Goal: Information Seeking & Learning: Learn about a topic

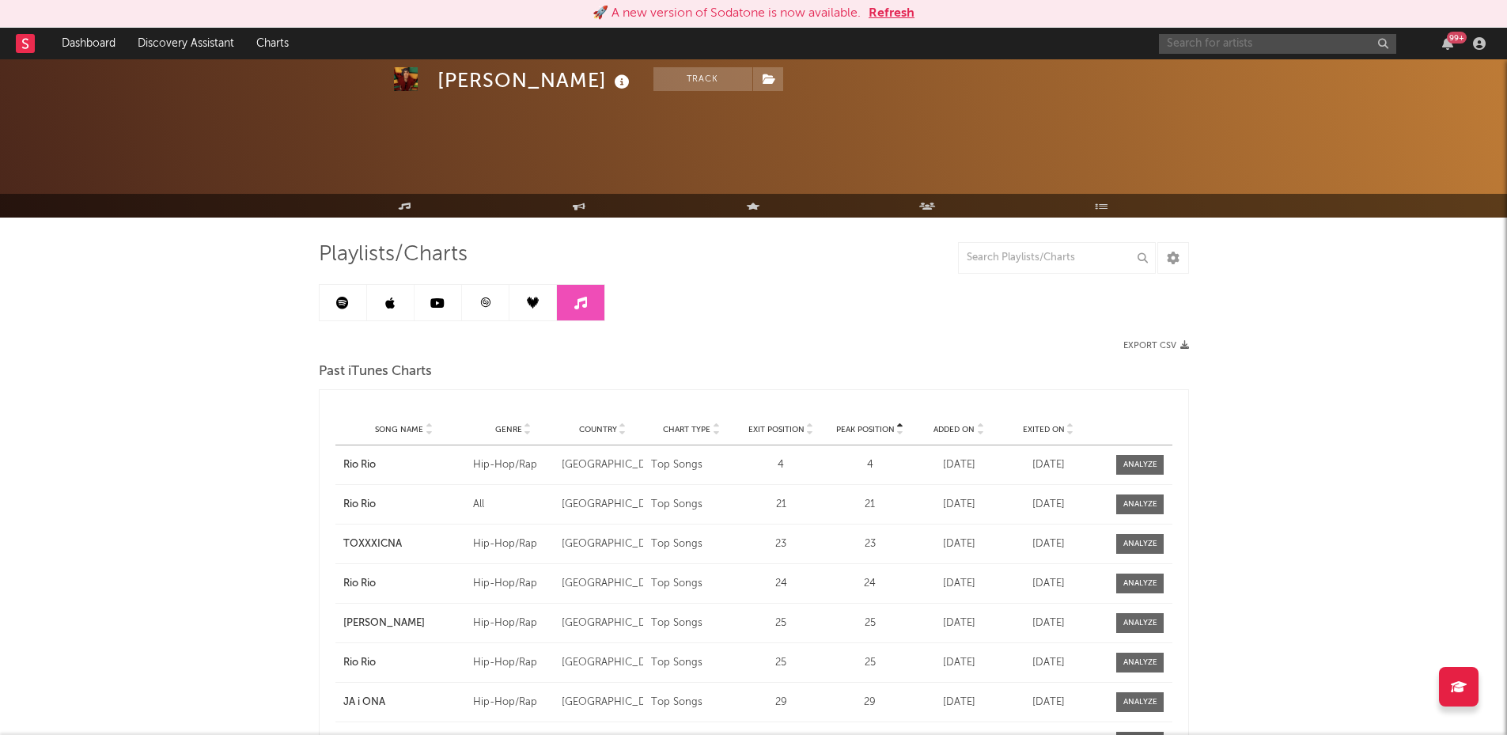
click at [1208, 50] on input "text" at bounding box center [1277, 44] width 237 height 20
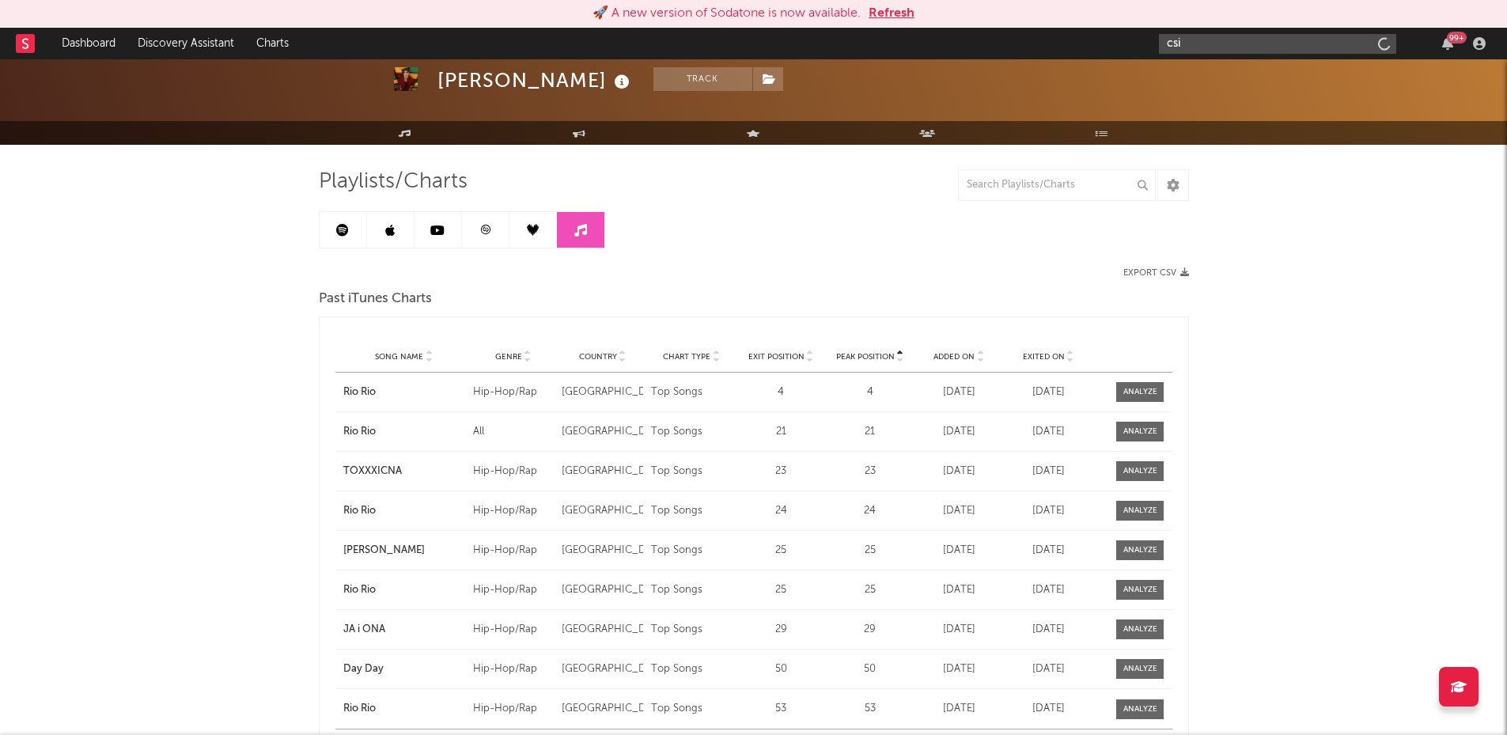
type input "csin"
click at [891, 20] on button "Refresh" at bounding box center [891, 13] width 46 height 19
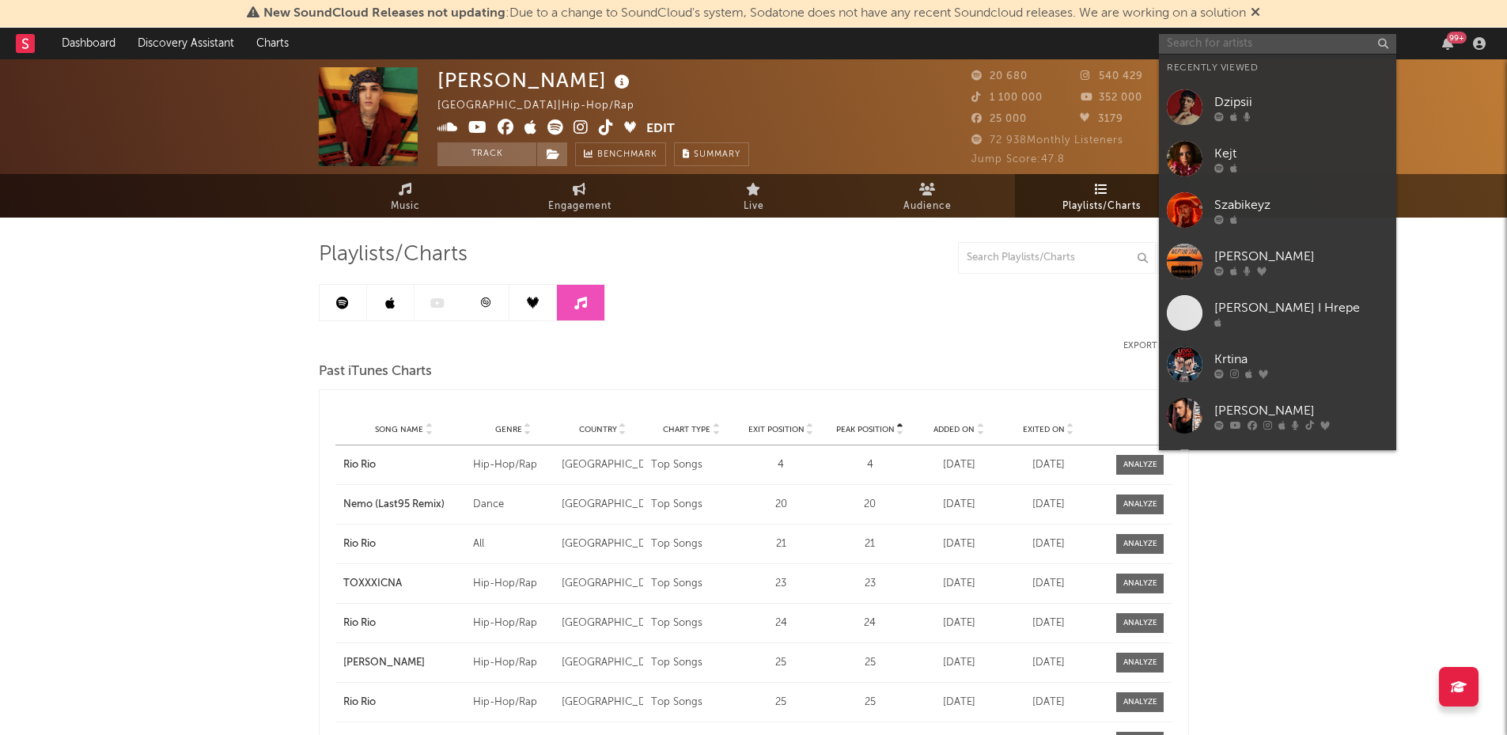
click at [1248, 38] on input "text" at bounding box center [1277, 44] width 237 height 20
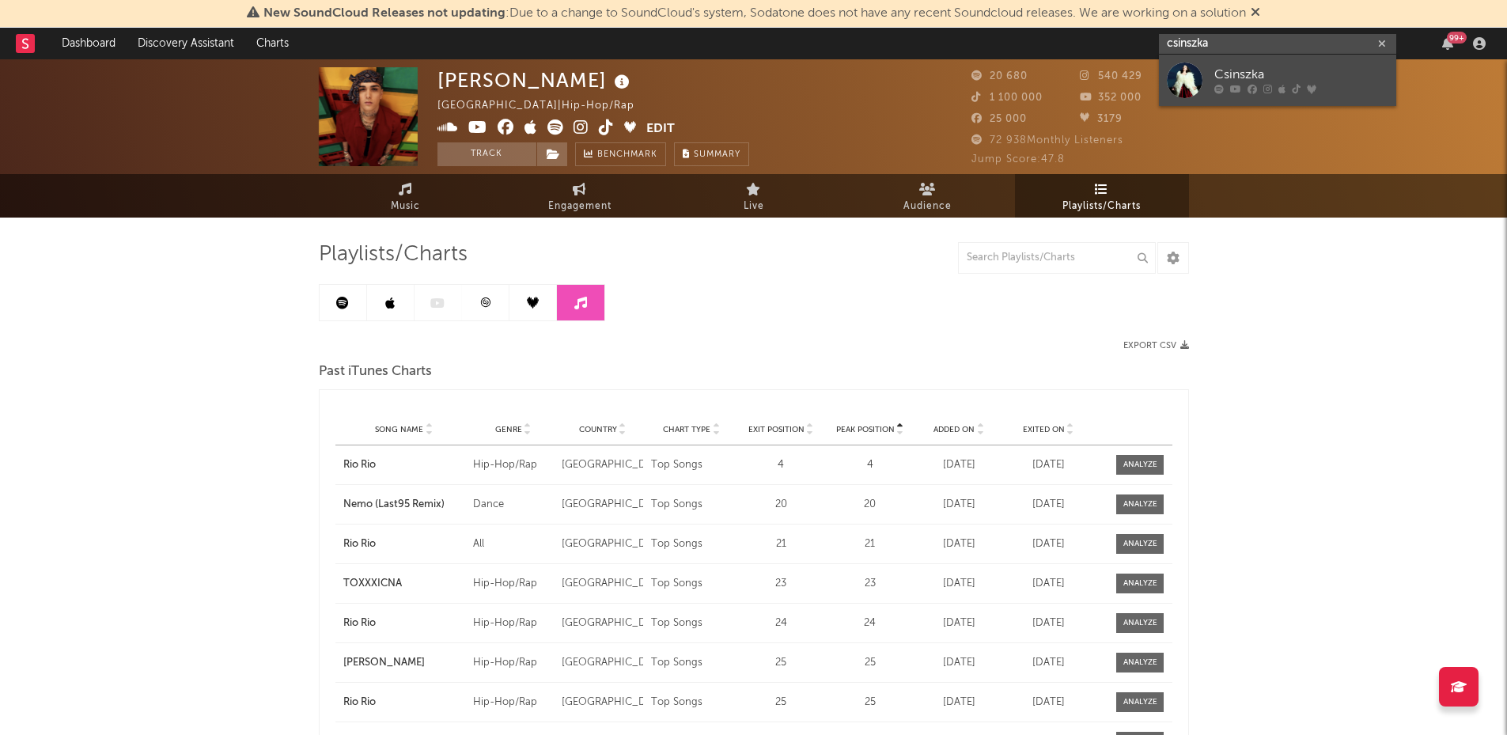
type input "csinszka"
click at [1182, 81] on div at bounding box center [1185, 80] width 36 height 36
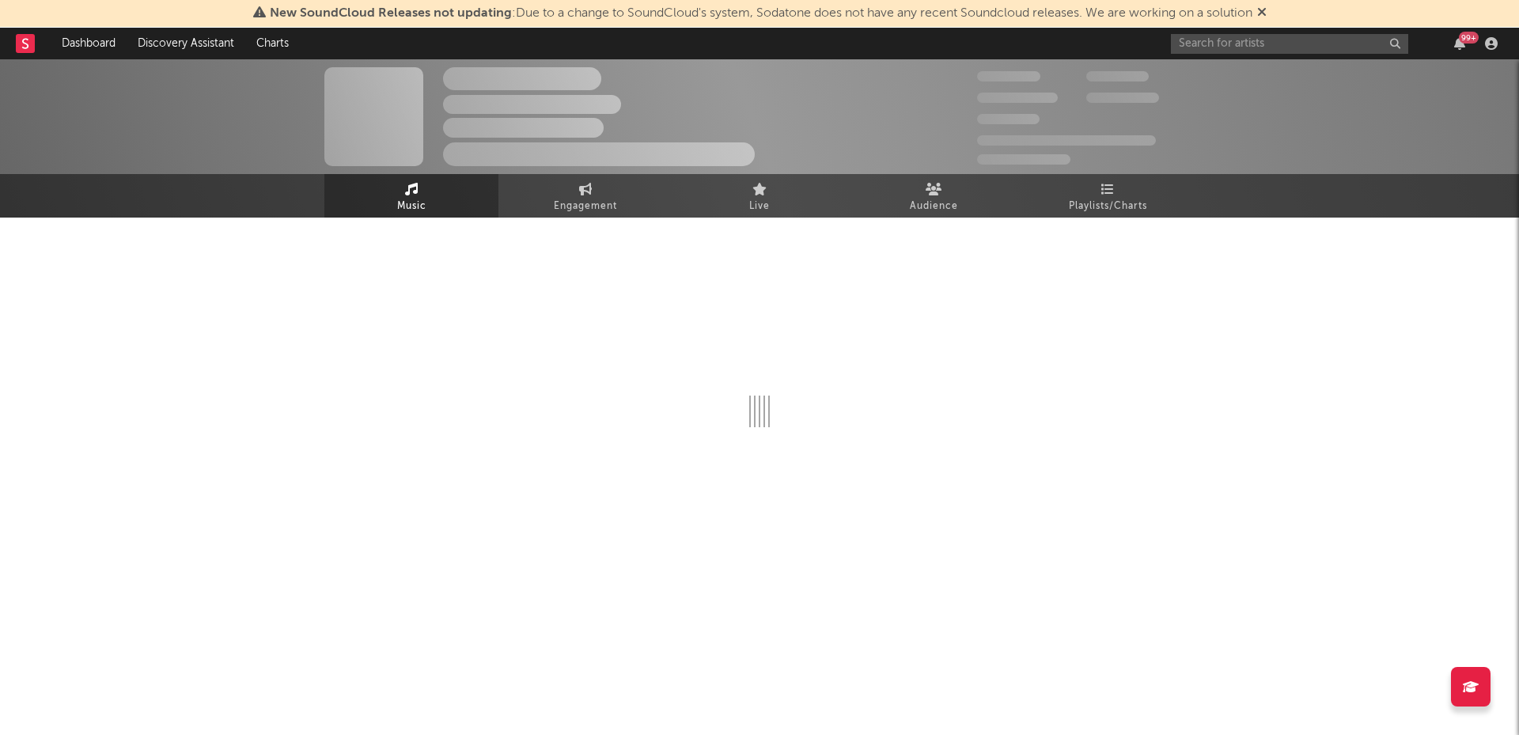
select select "1w"
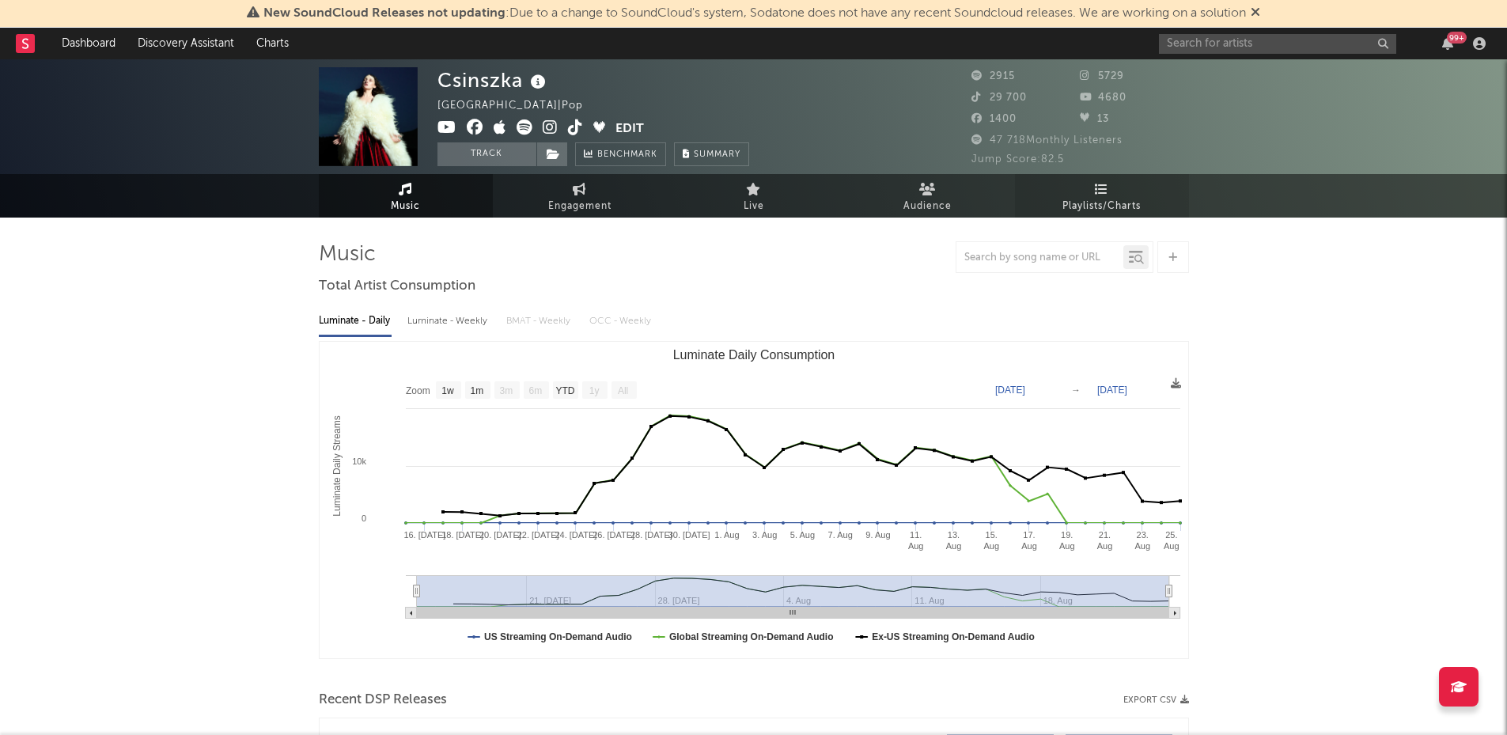
click at [1125, 183] on link "Playlists/Charts" at bounding box center [1102, 195] width 174 height 43
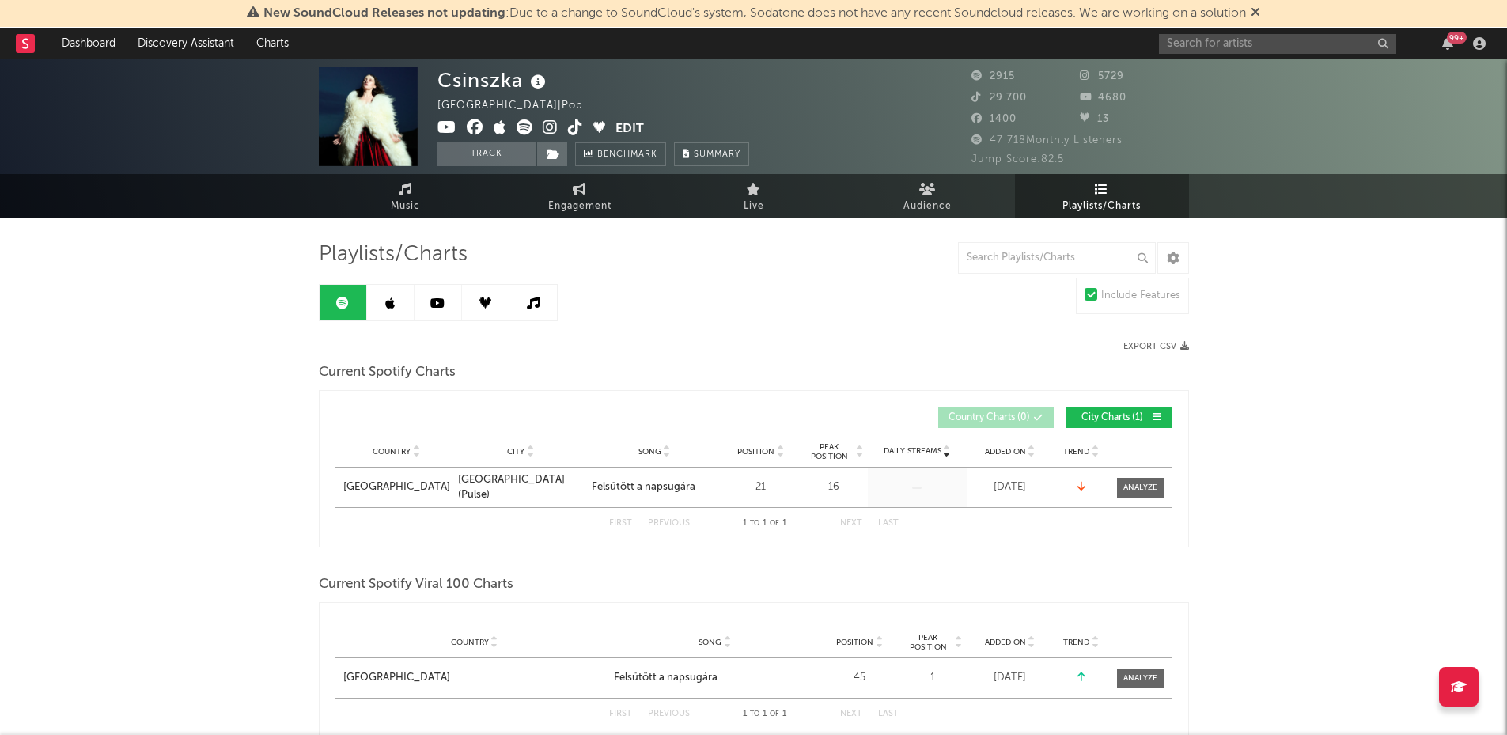
click at [378, 307] on link at bounding box center [390, 303] width 47 height 36
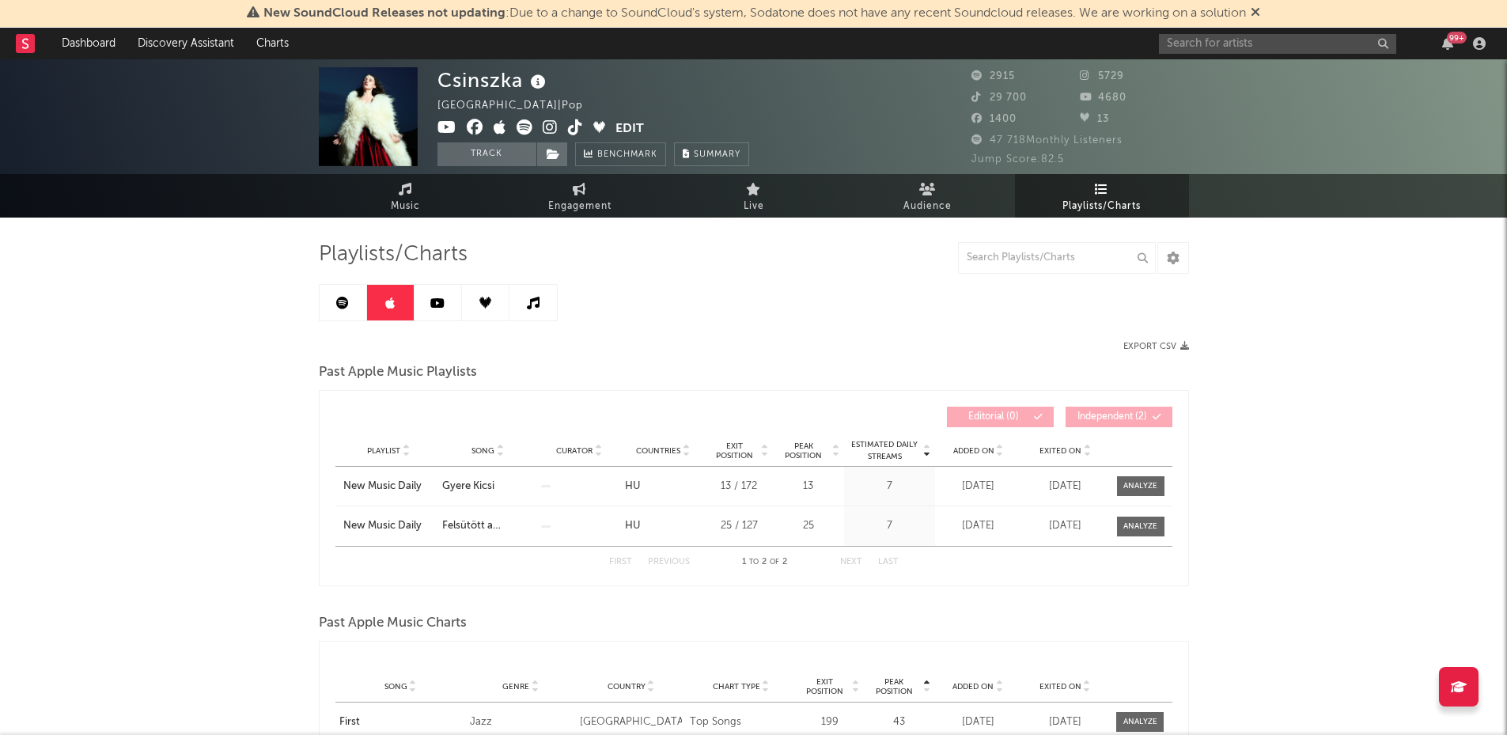
click at [431, 301] on icon at bounding box center [437, 303] width 14 height 13
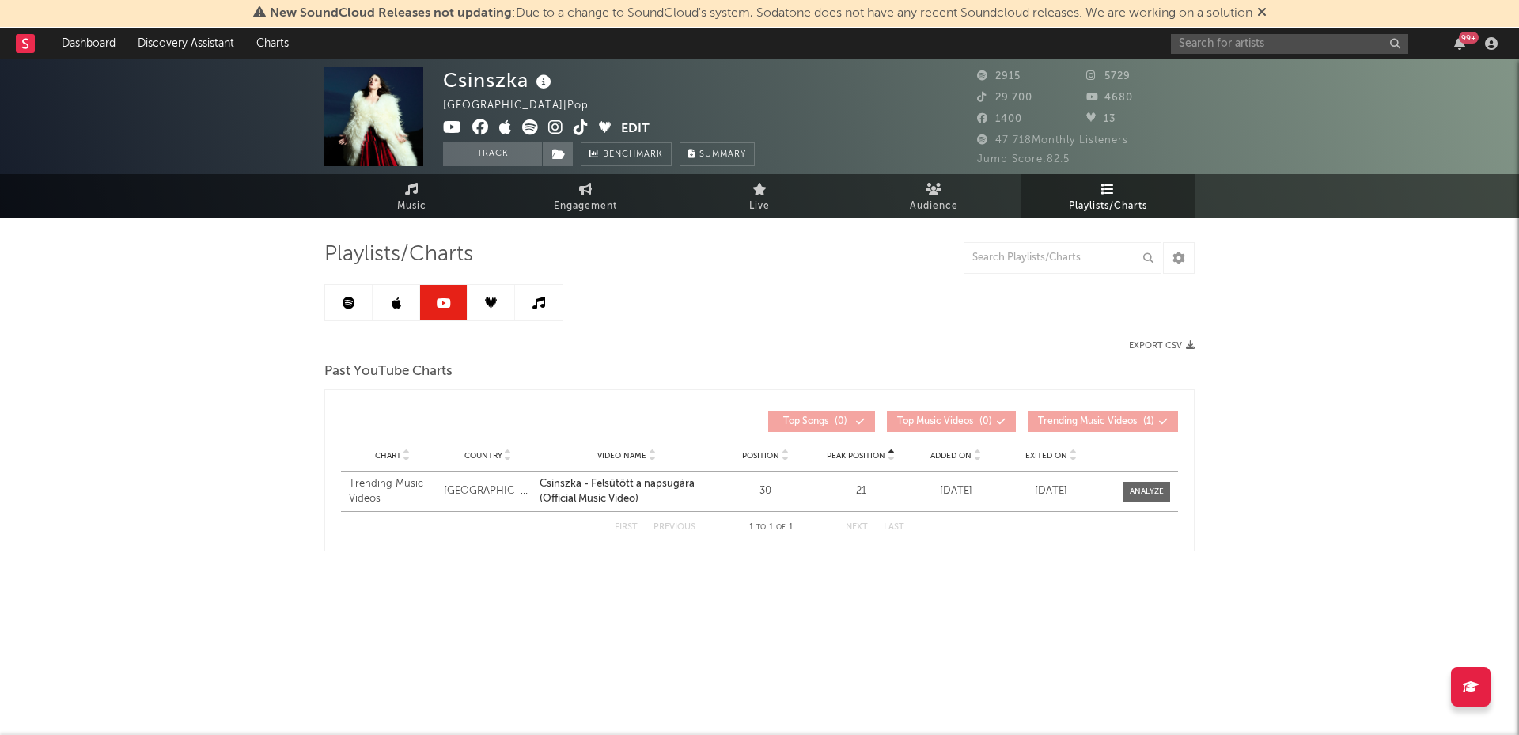
click at [486, 301] on icon at bounding box center [491, 303] width 12 height 12
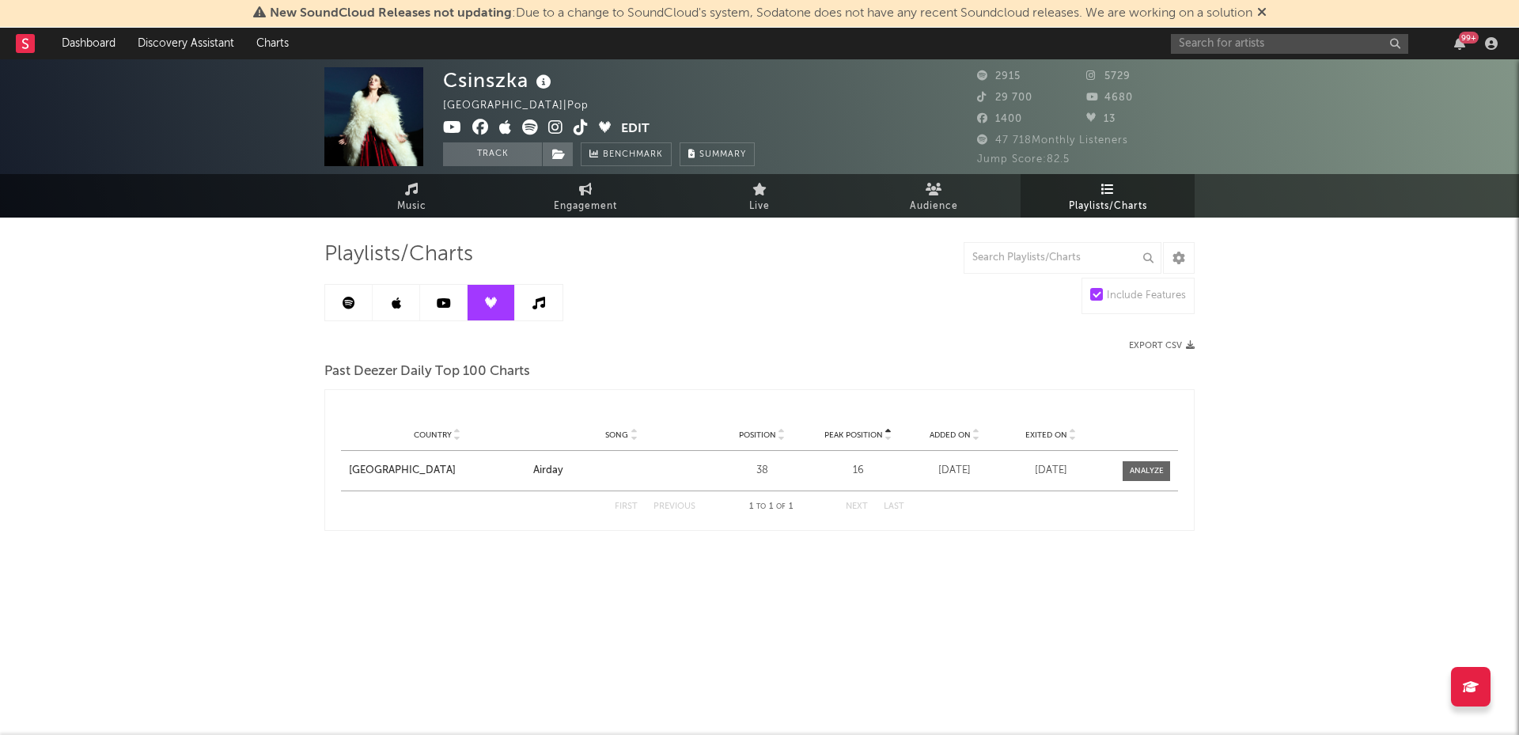
click at [337, 297] on link at bounding box center [348, 303] width 47 height 36
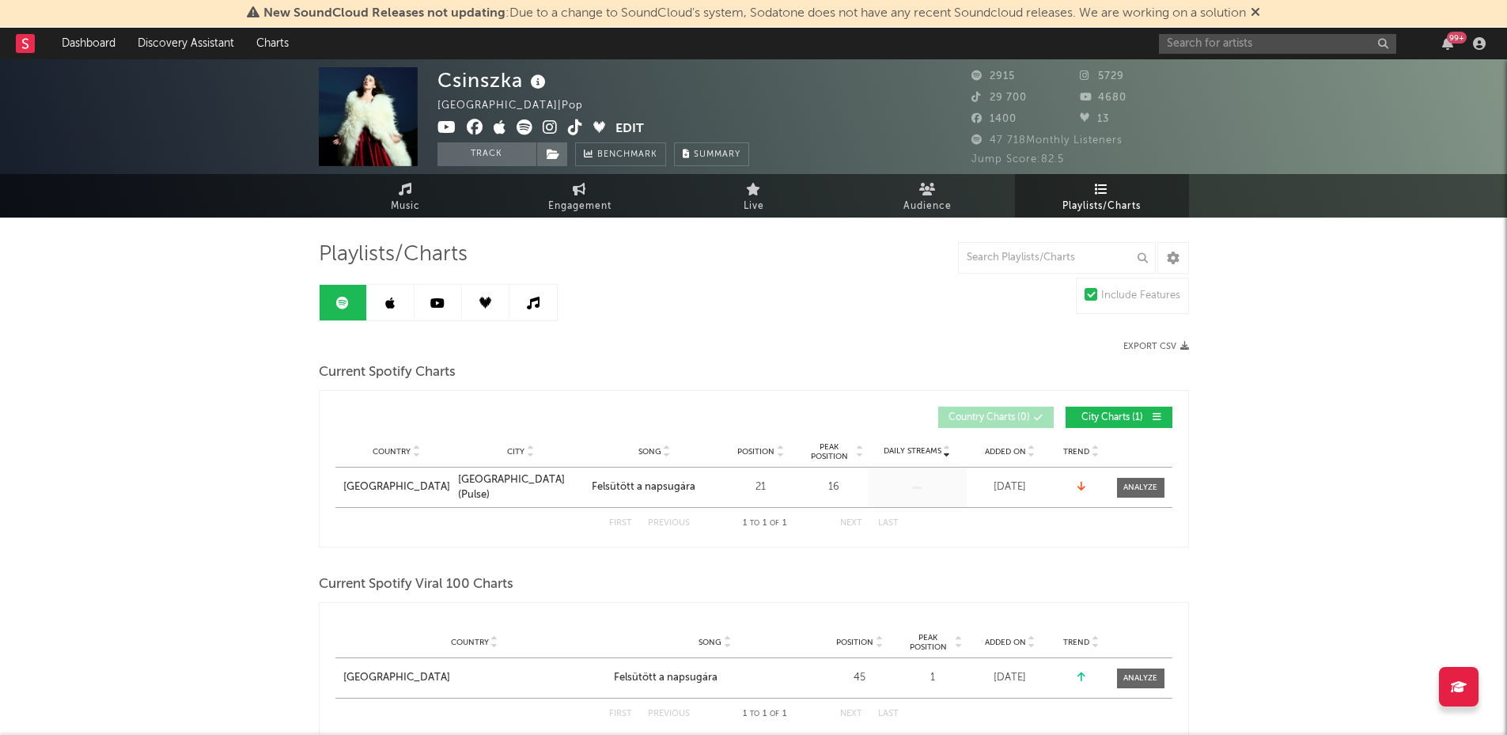
click at [1258, 16] on icon at bounding box center [1254, 12] width 9 height 13
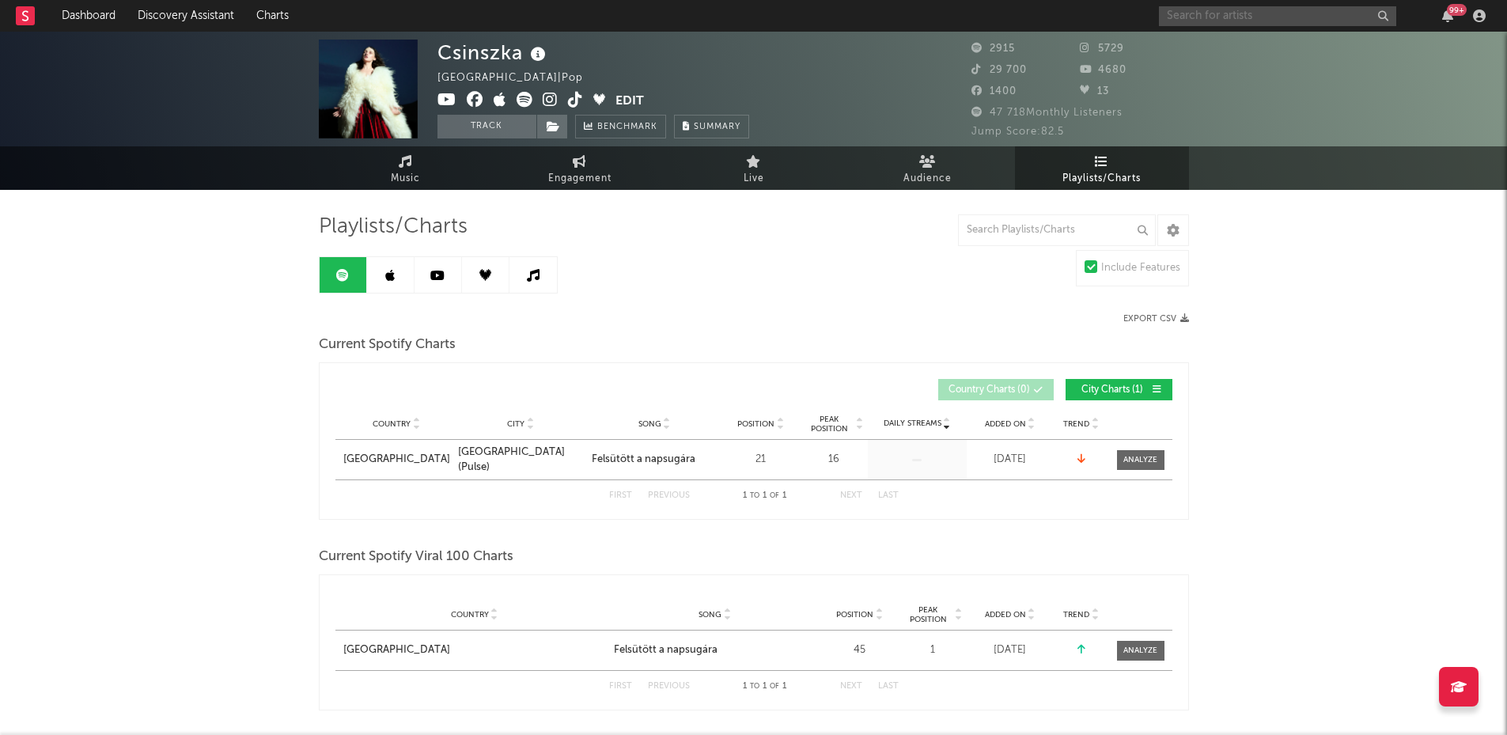
click at [1200, 7] on input "text" at bounding box center [1277, 16] width 237 height 20
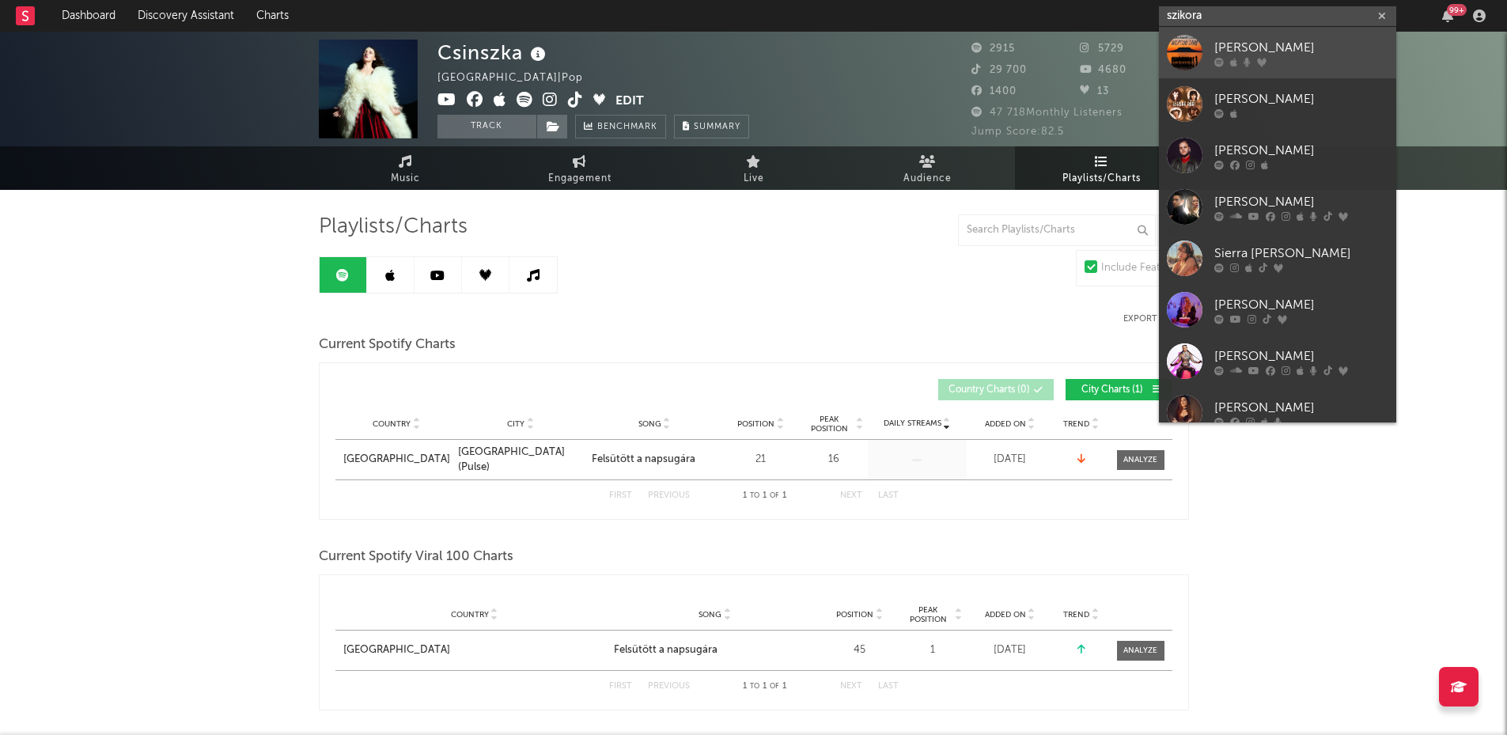
type input "szikora"
click at [1278, 61] on div at bounding box center [1301, 61] width 174 height 9
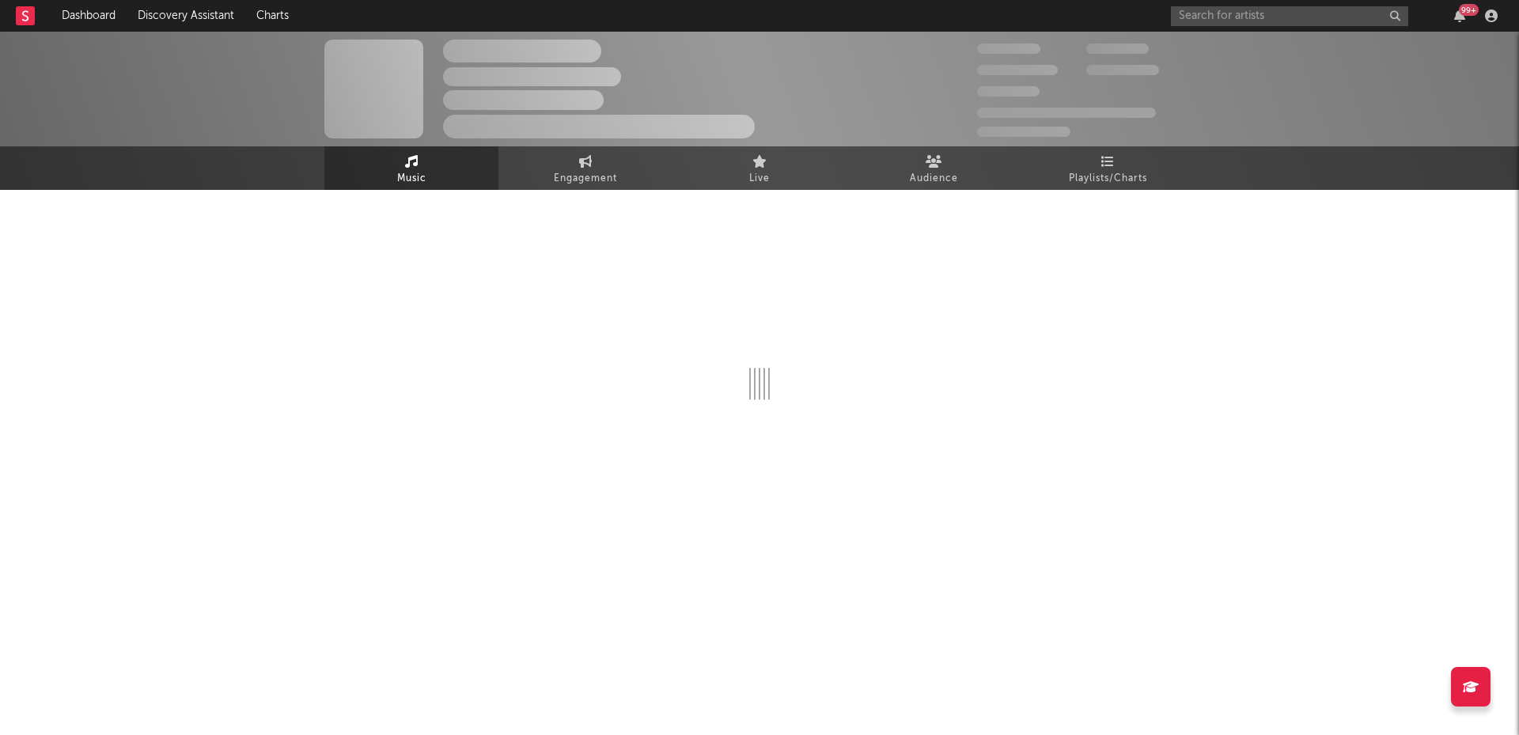
select select "1w"
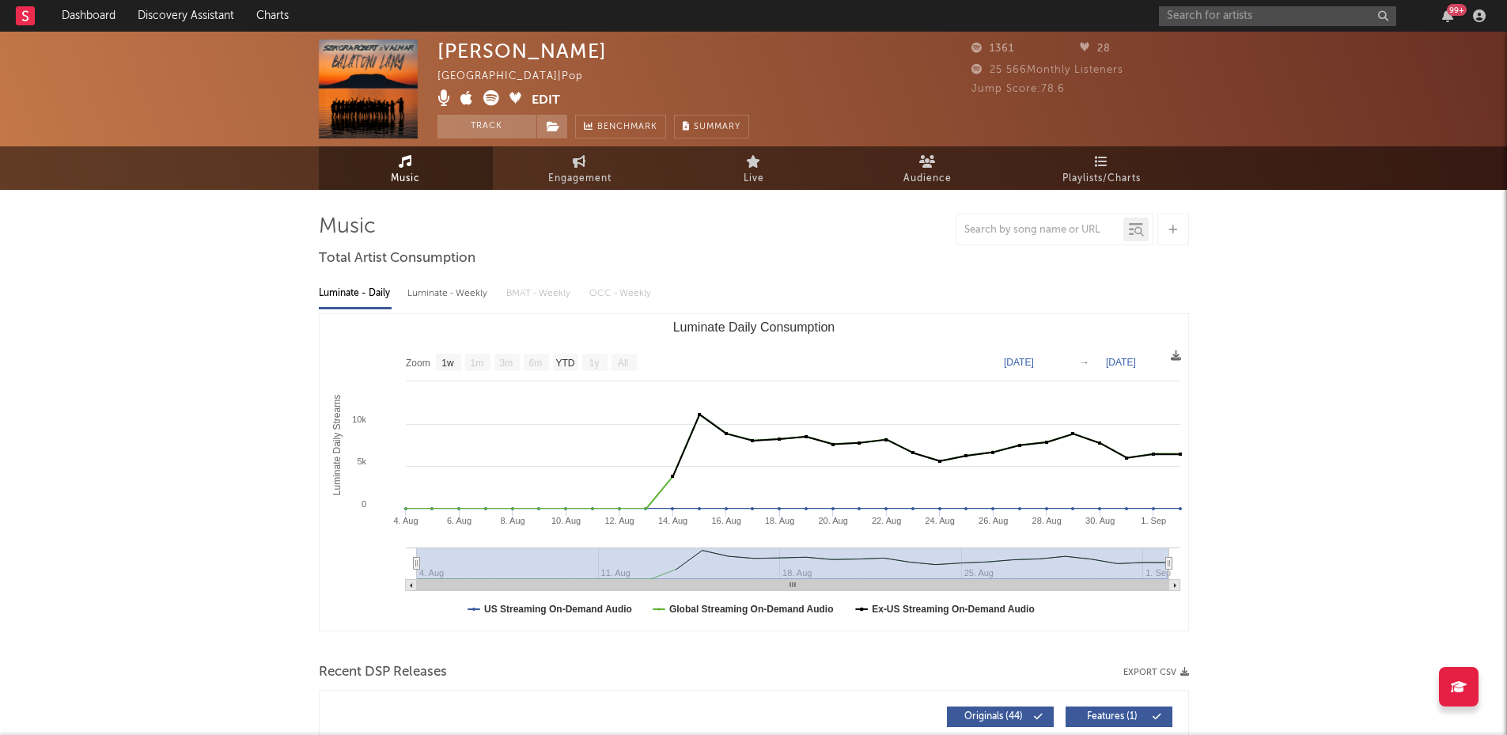
select select "1w"
click at [1106, 161] on icon at bounding box center [1101, 161] width 13 height 13
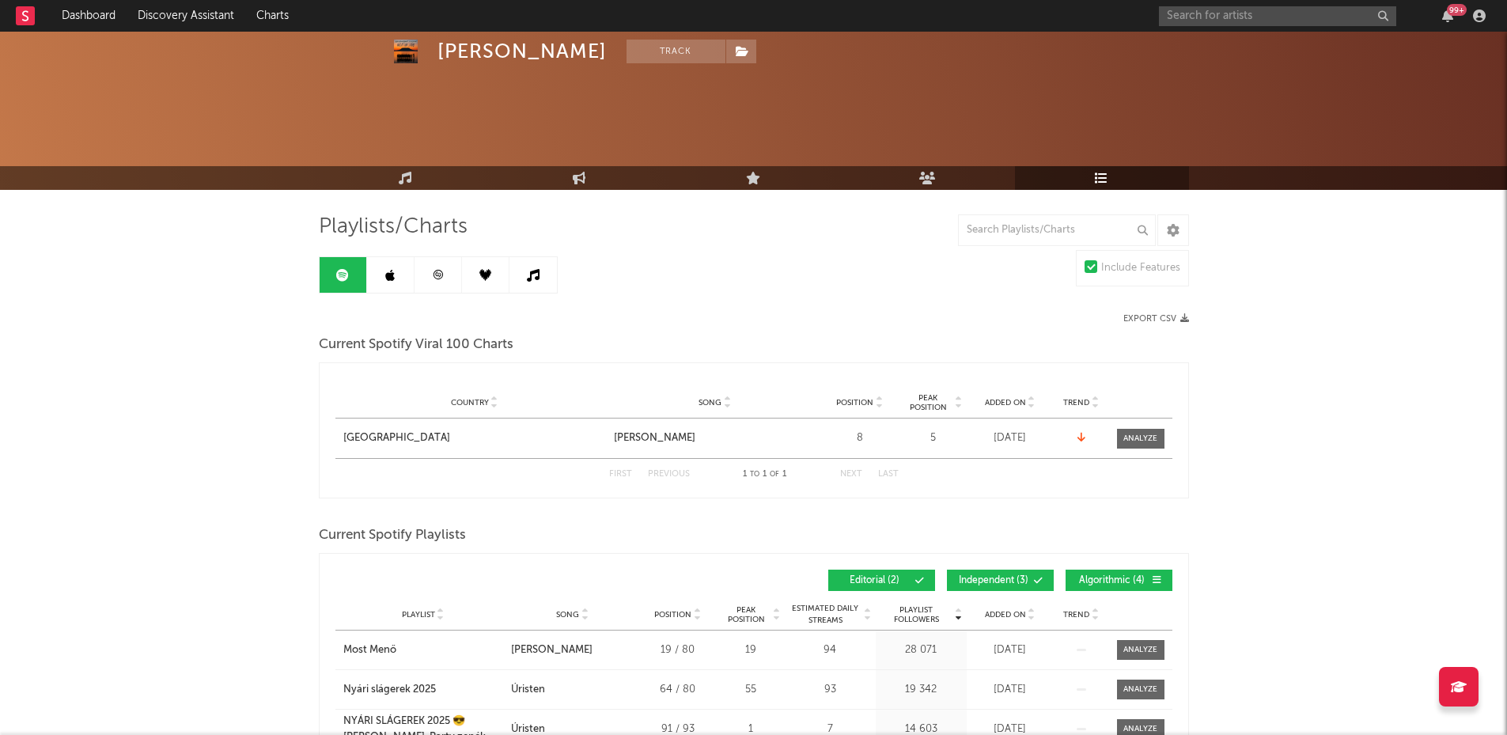
scroll to position [146, 0]
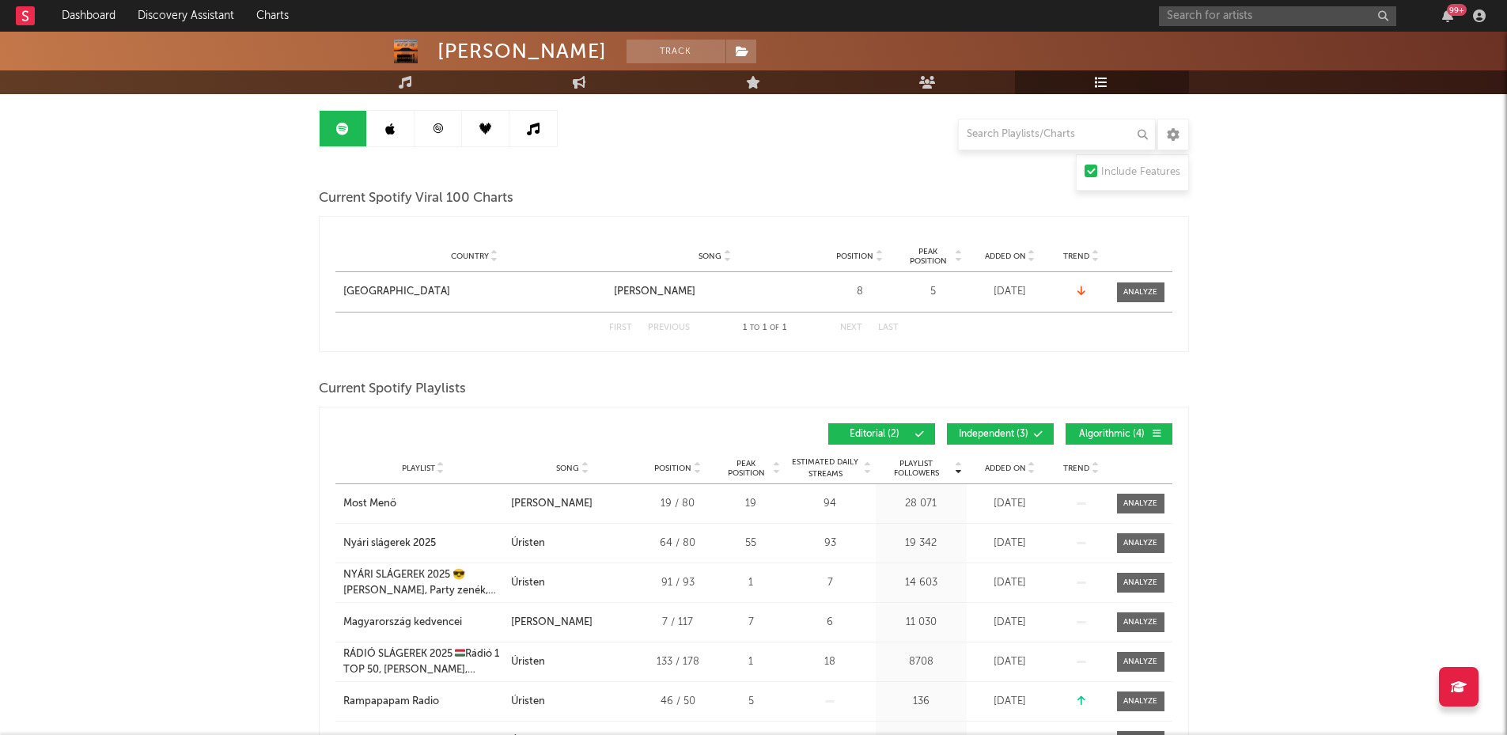
click at [404, 138] on link at bounding box center [390, 129] width 47 height 36
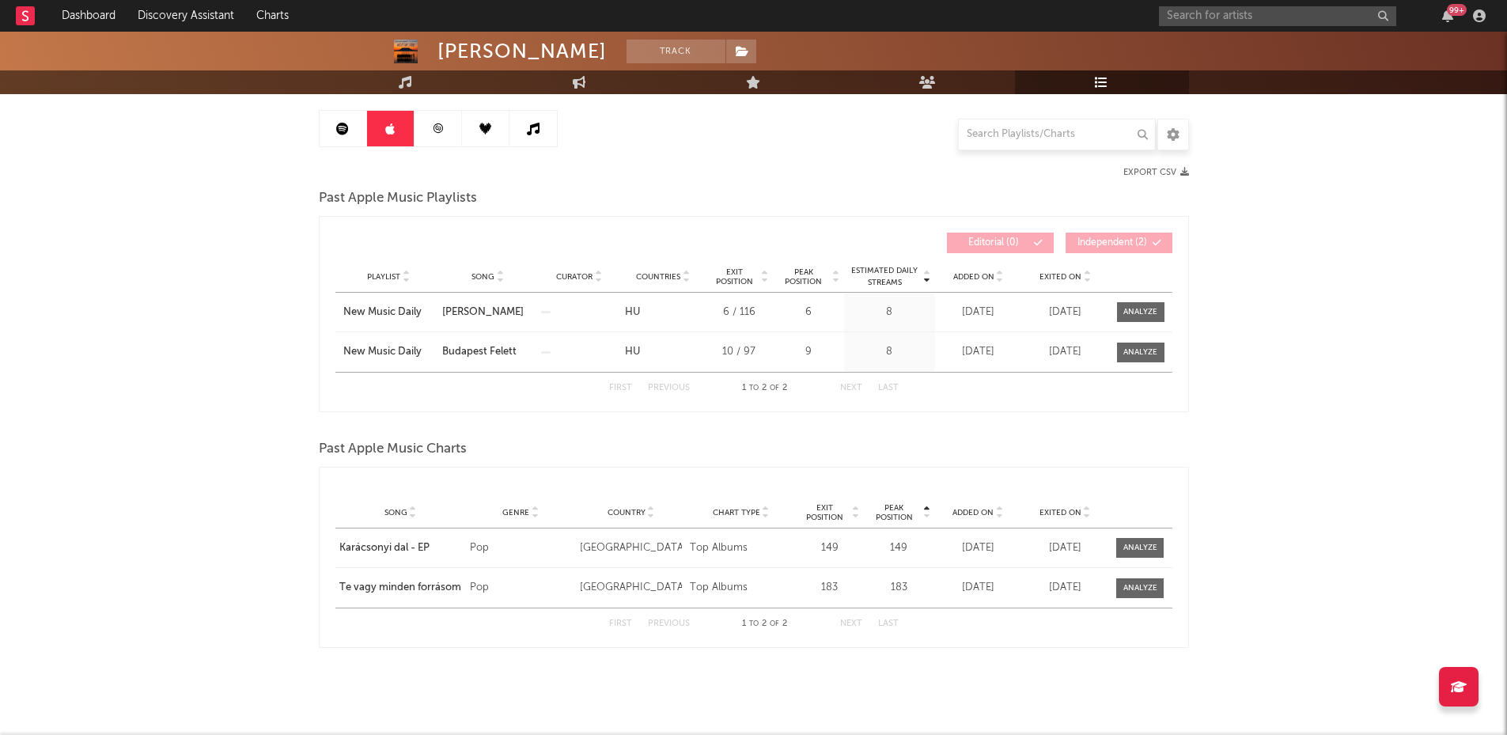
click at [441, 142] on link at bounding box center [437, 129] width 47 height 36
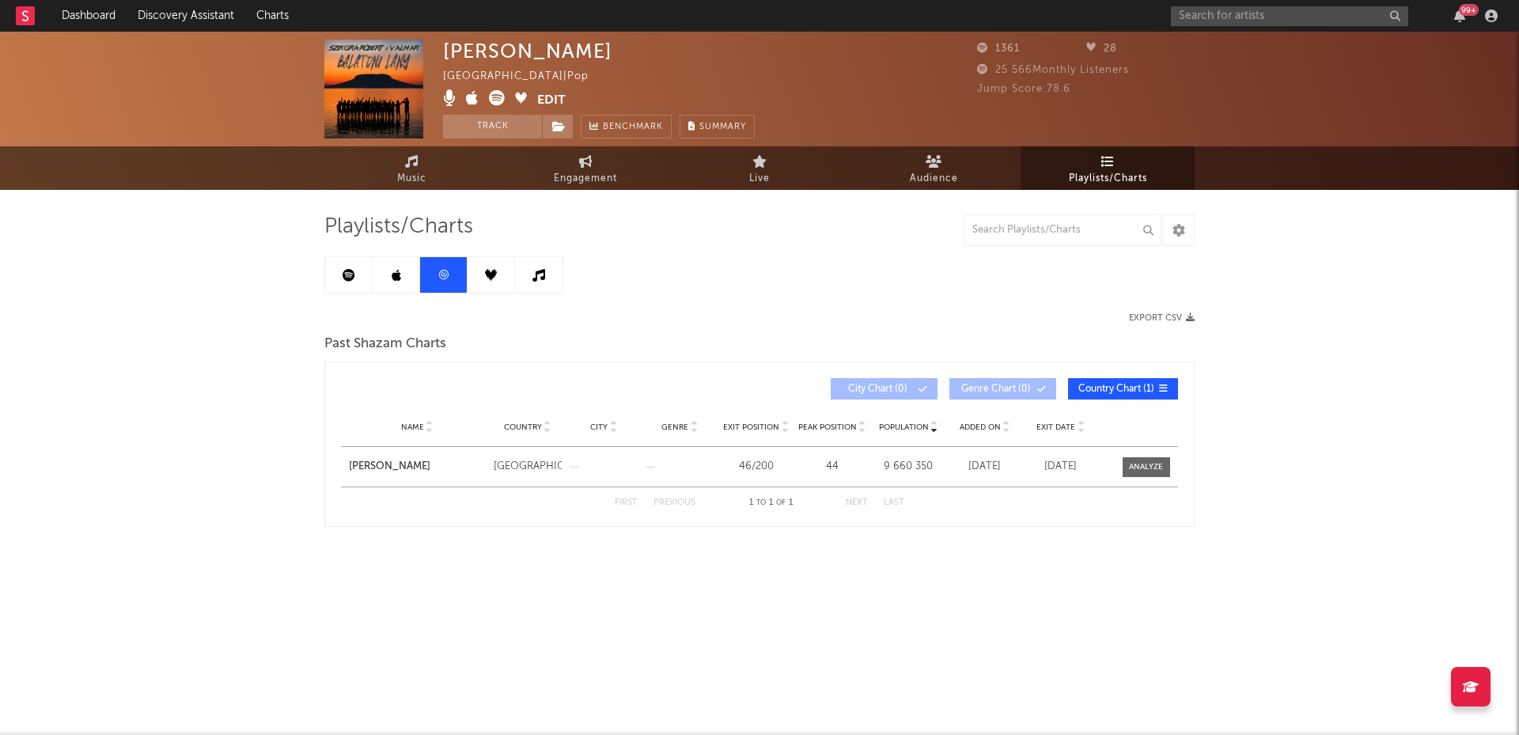
click at [470, 143] on div "[PERSON_NAME] Hungary | Pop Edit Track Benchmark Summary 1361 28 25 566 Monthly…" at bounding box center [759, 89] width 1519 height 115
